Goal: Connect with others: Establish contact or relationships with other users

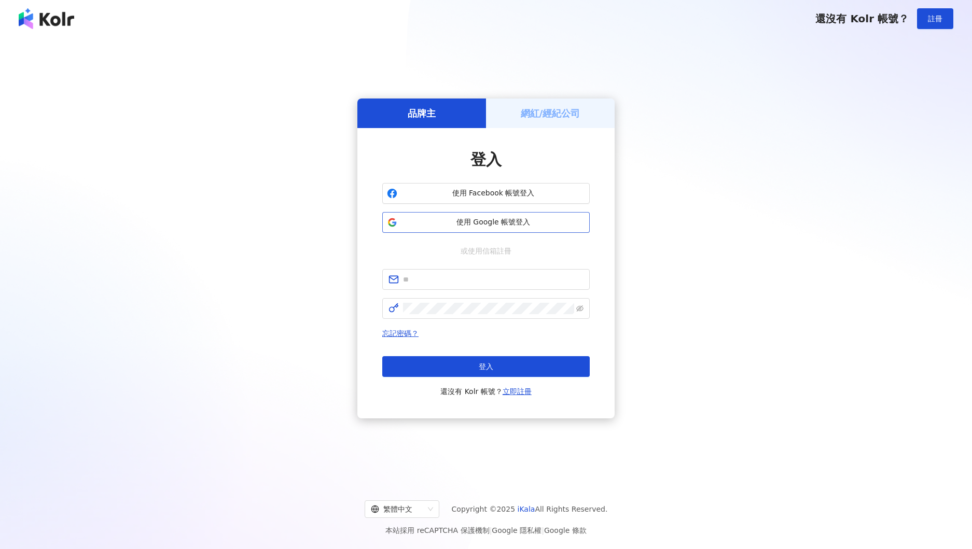
click at [505, 220] on span "使用 Google 帳號登入" at bounding box center [493, 222] width 184 height 10
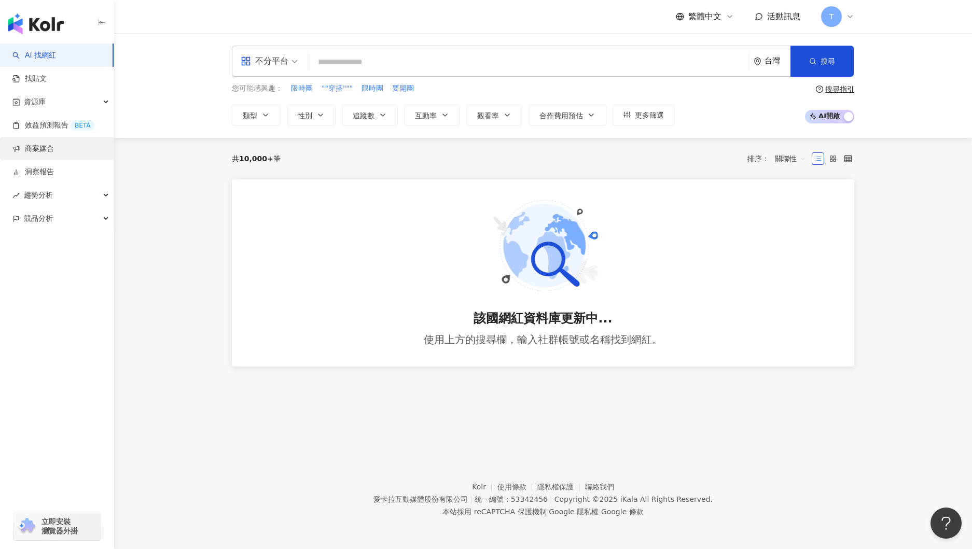
click at [41, 152] on link "商案媒合" at bounding box center [32, 149] width 41 height 10
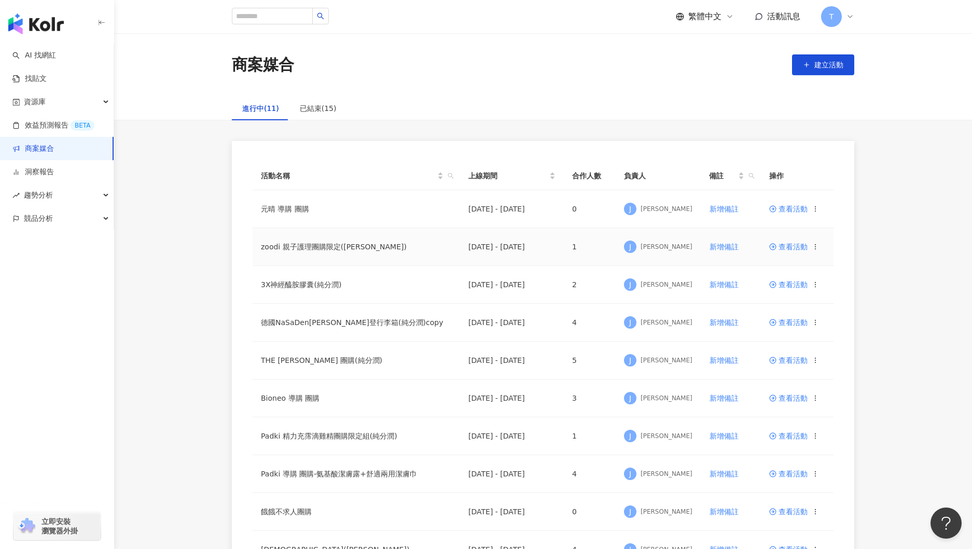
click at [787, 247] on span "查看活動" at bounding box center [788, 246] width 38 height 7
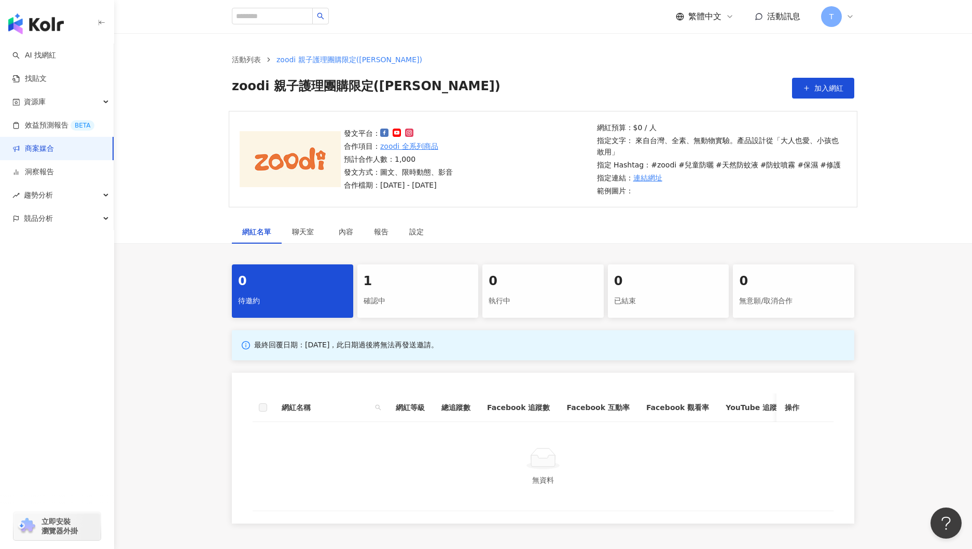
click at [428, 285] on div "1" at bounding box center [418, 282] width 109 height 18
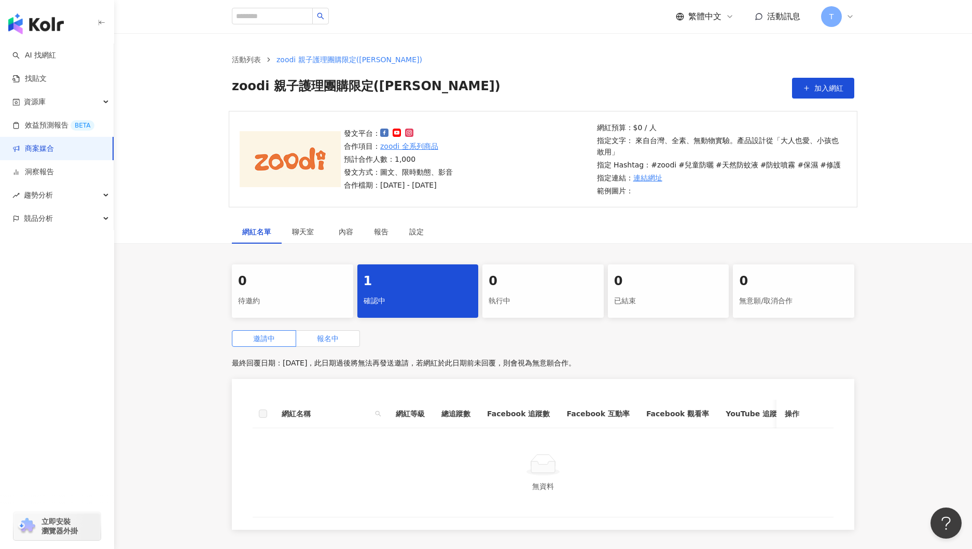
click at [322, 336] on span "報名中" at bounding box center [328, 339] width 22 height 8
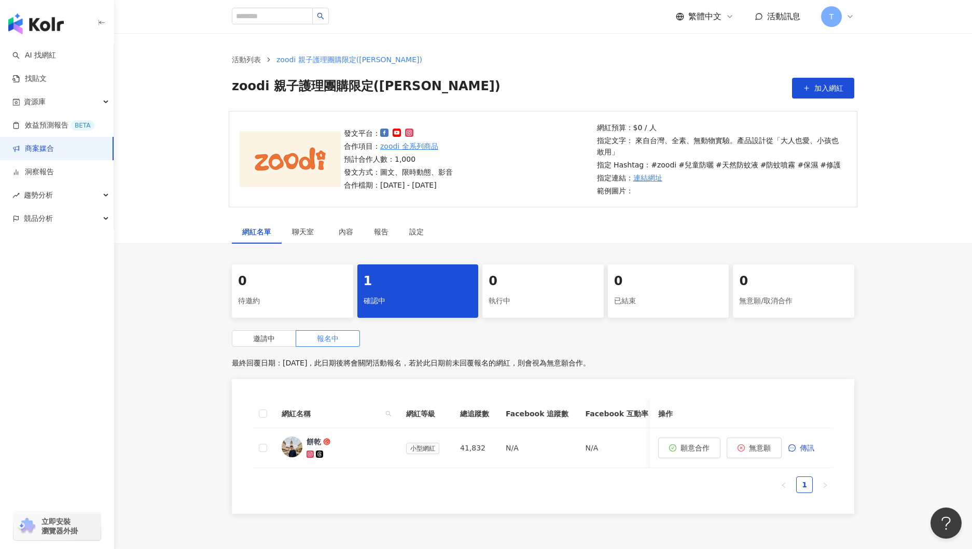
click at [49, 147] on link "商案媒合" at bounding box center [32, 149] width 41 height 10
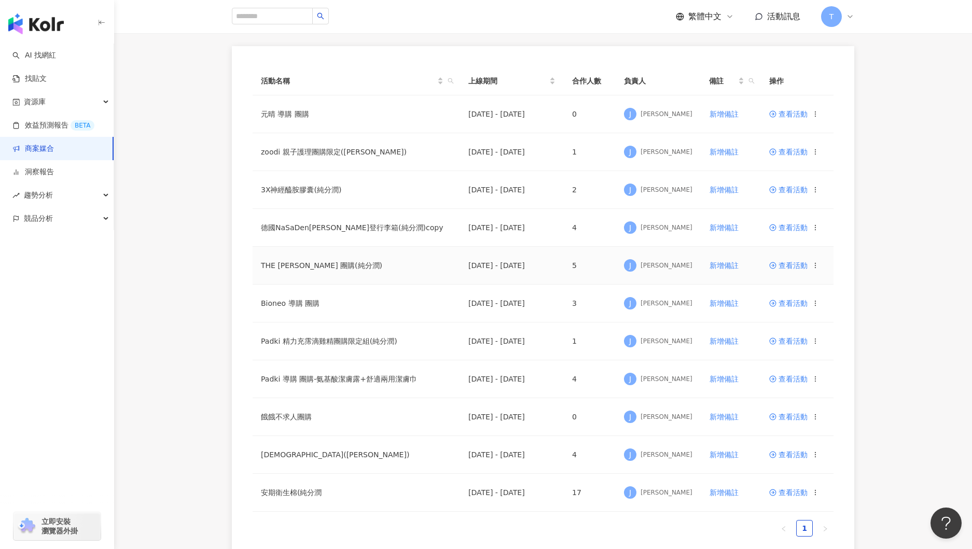
scroll to position [133, 0]
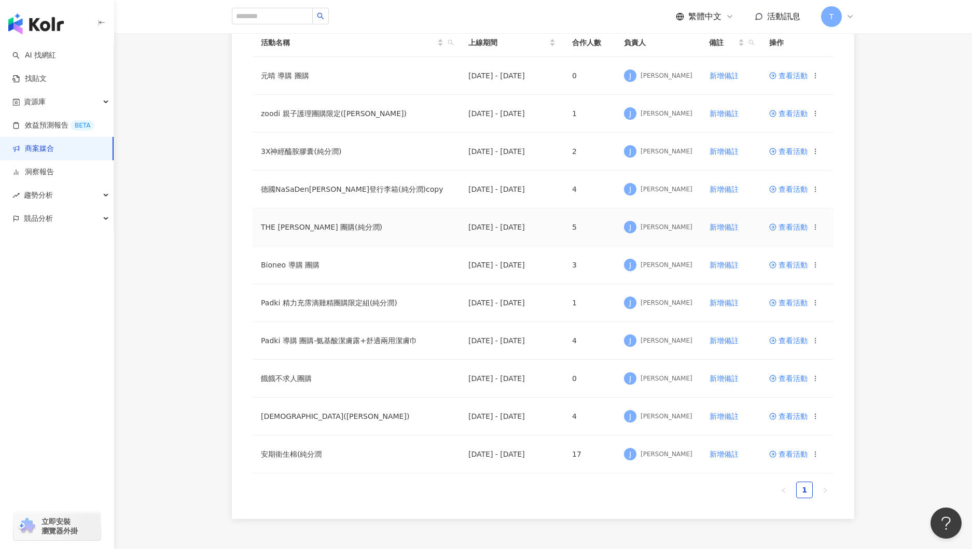
click at [782, 229] on span "查看活動" at bounding box center [788, 227] width 38 height 7
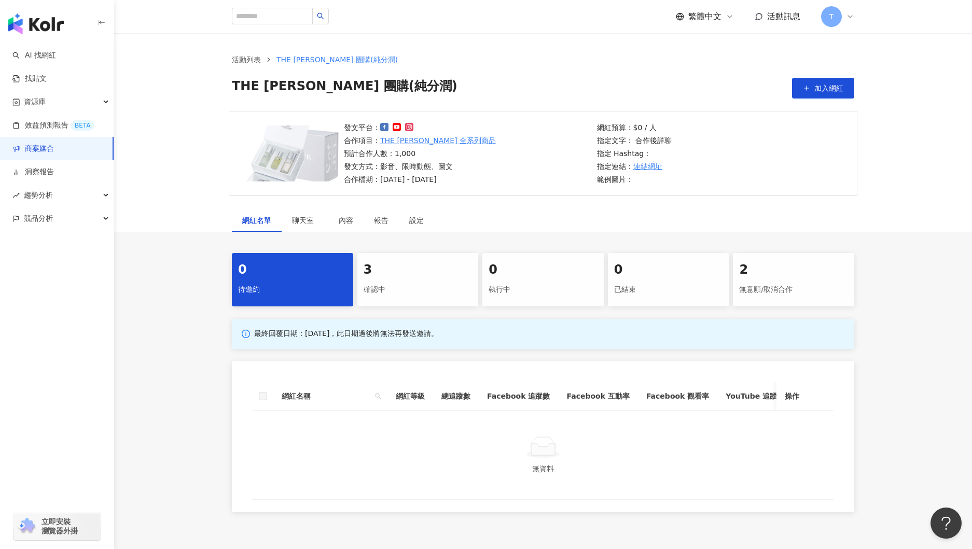
click at [420, 288] on div "確認中" at bounding box center [418, 290] width 109 height 18
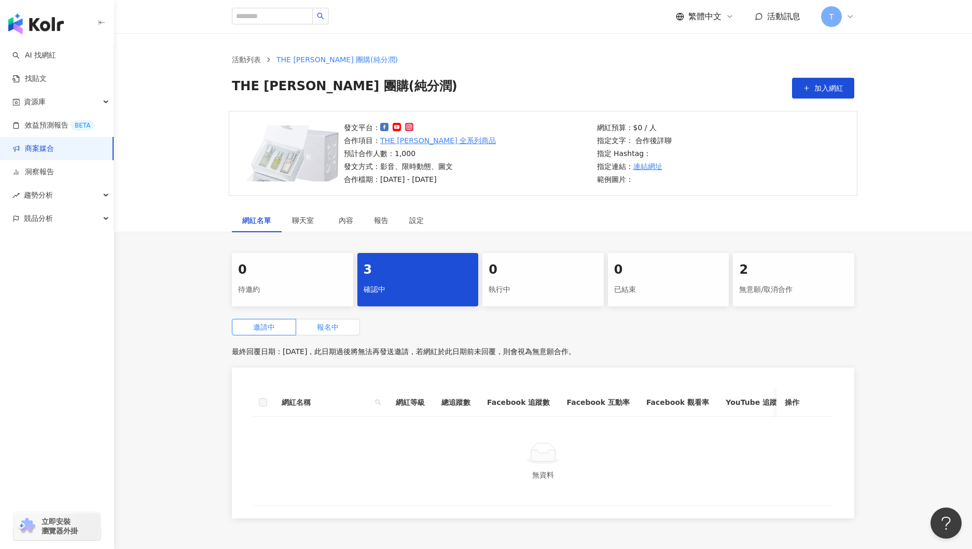
click at [342, 331] on label "報名中" at bounding box center [328, 327] width 64 height 17
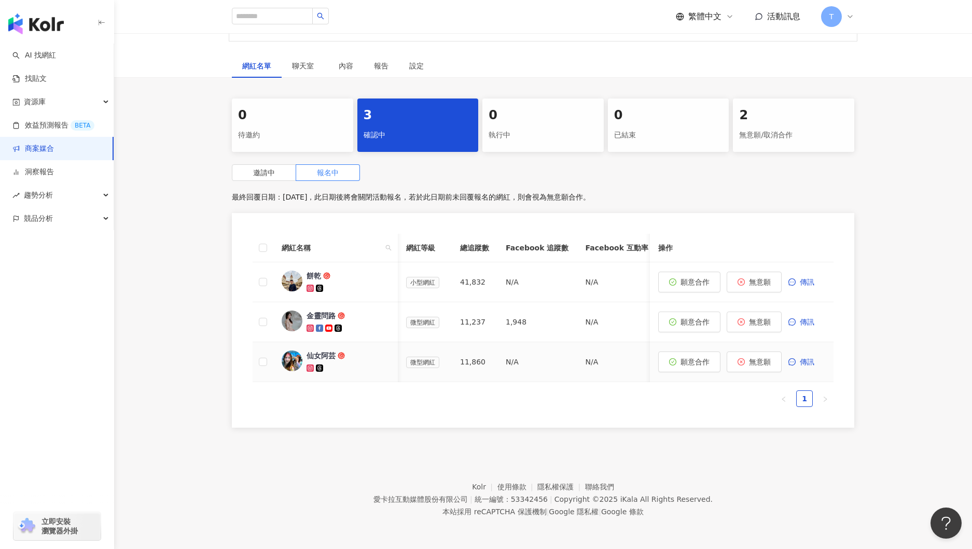
scroll to position [0, 4]
click at [808, 324] on span "傳訊" at bounding box center [807, 322] width 15 height 8
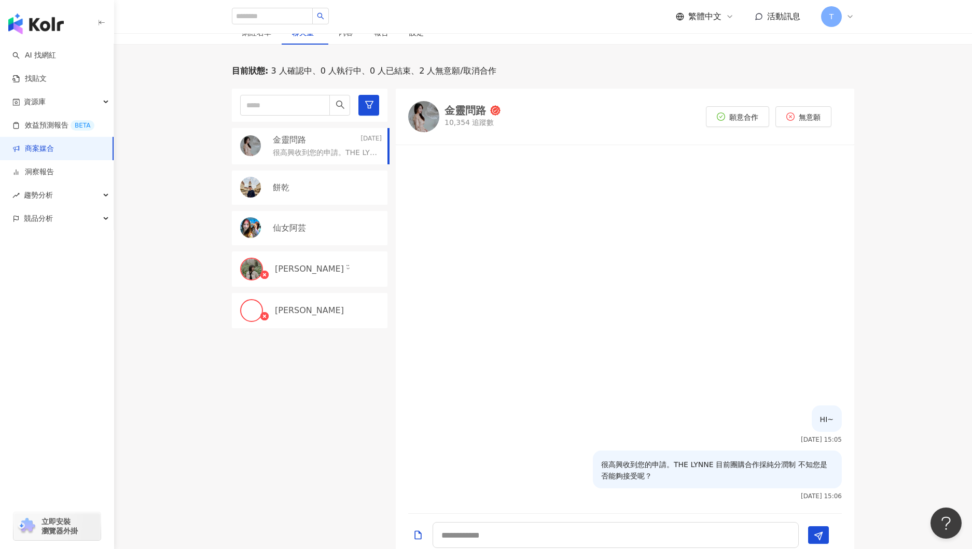
scroll to position [188, 0]
click at [688, 463] on p "很高興收到您的申請。THE LYNNE 目前團購合作採純分潤制 不知您是否能夠接受呢？" at bounding box center [717, 469] width 232 height 23
click at [712, 467] on p "很高興收到您的申請。THE LYNNE 目前團購合作採純分潤制 不知您是否能夠接受呢？" at bounding box center [717, 469] width 232 height 23
copy p "THE LYNNE"
